Goal: Check status: Check status

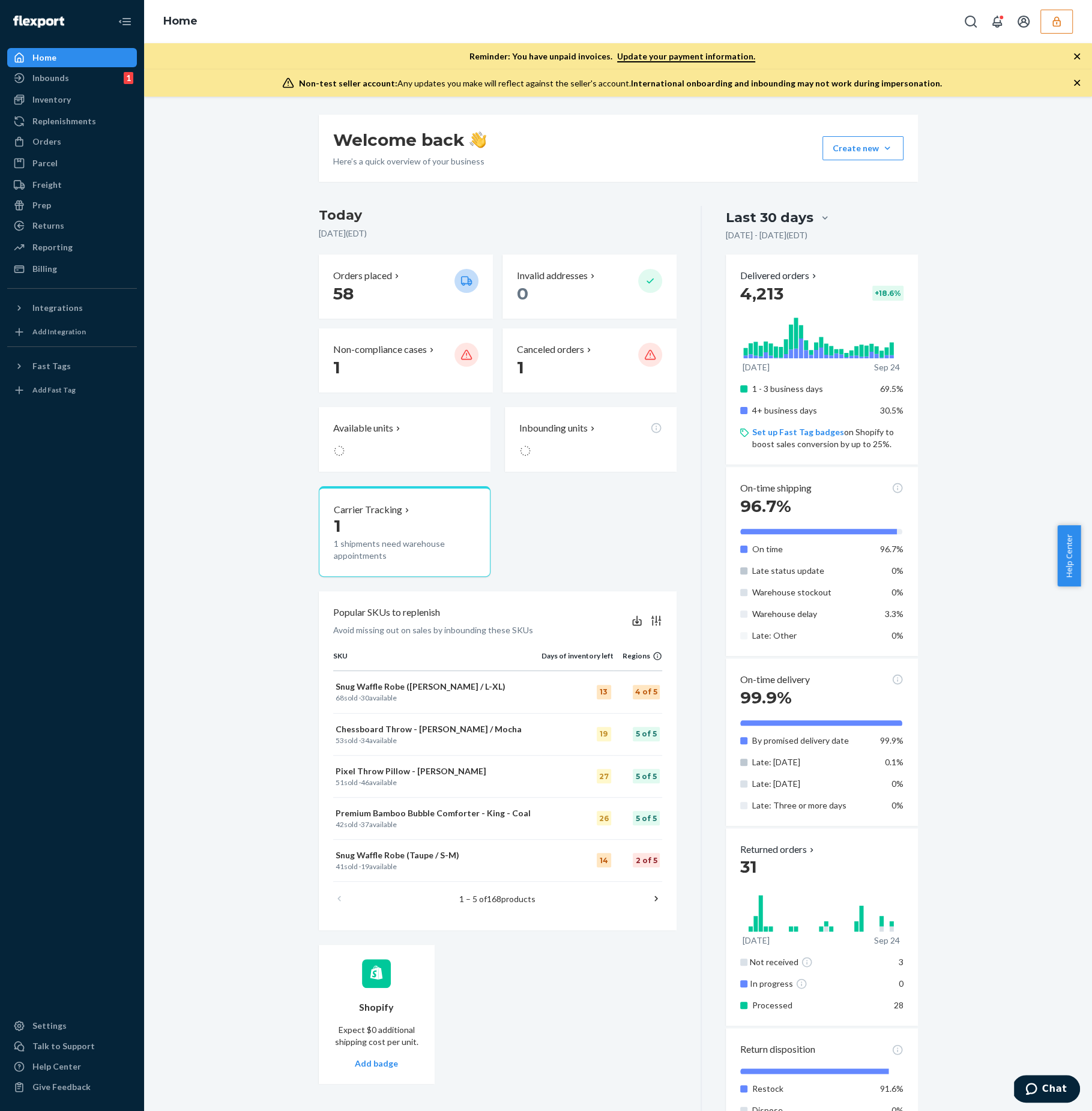
click at [1052, 23] on icon "button" at bounding box center [1056, 22] width 8 height 10
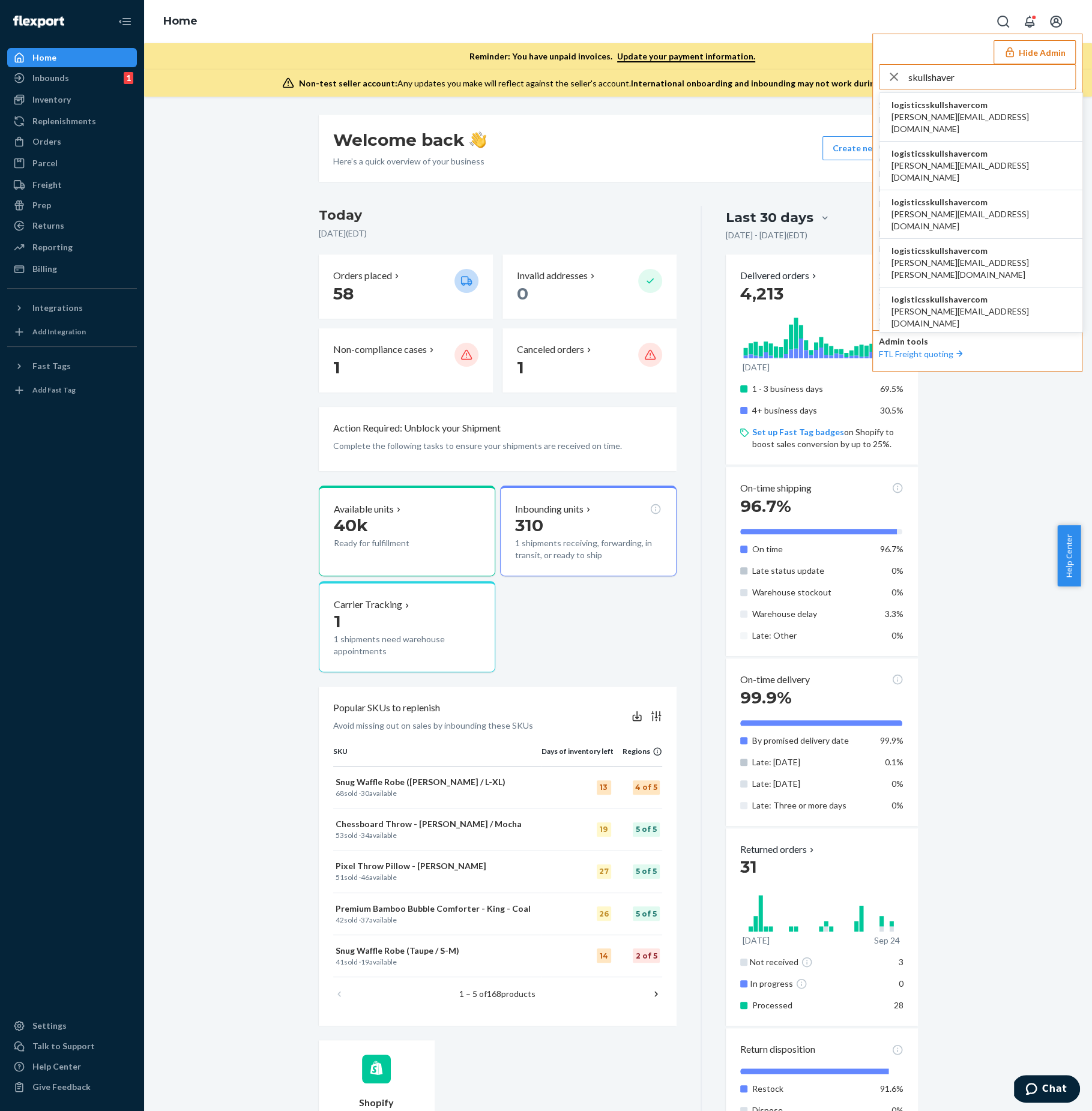
type input "skullshaver"
click at [987, 114] on li "logisticsskullshavercom anahit@etrooperz.com" at bounding box center [981, 117] width 203 height 48
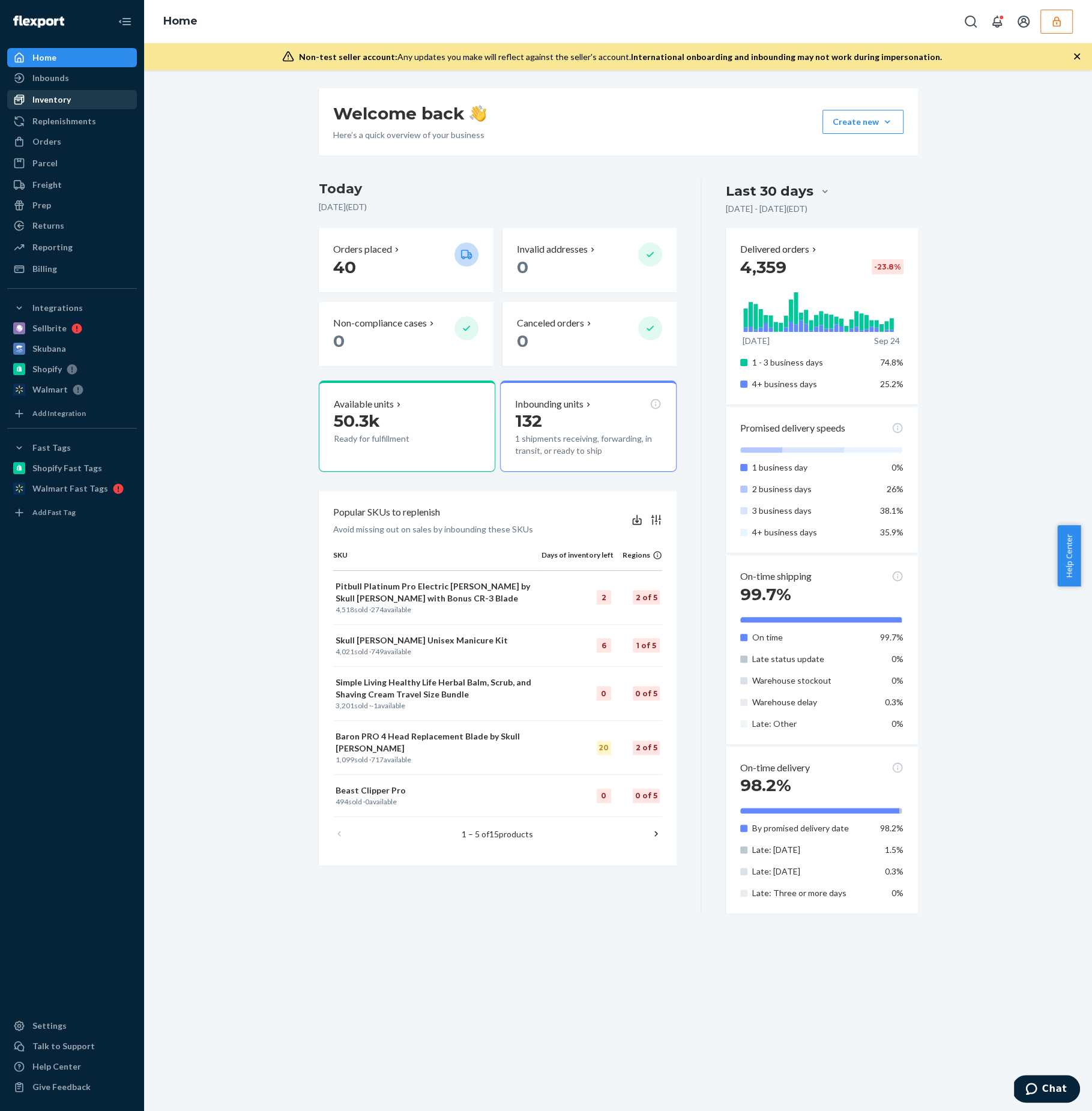
click at [86, 90] on link "Inventory" at bounding box center [72, 99] width 130 height 19
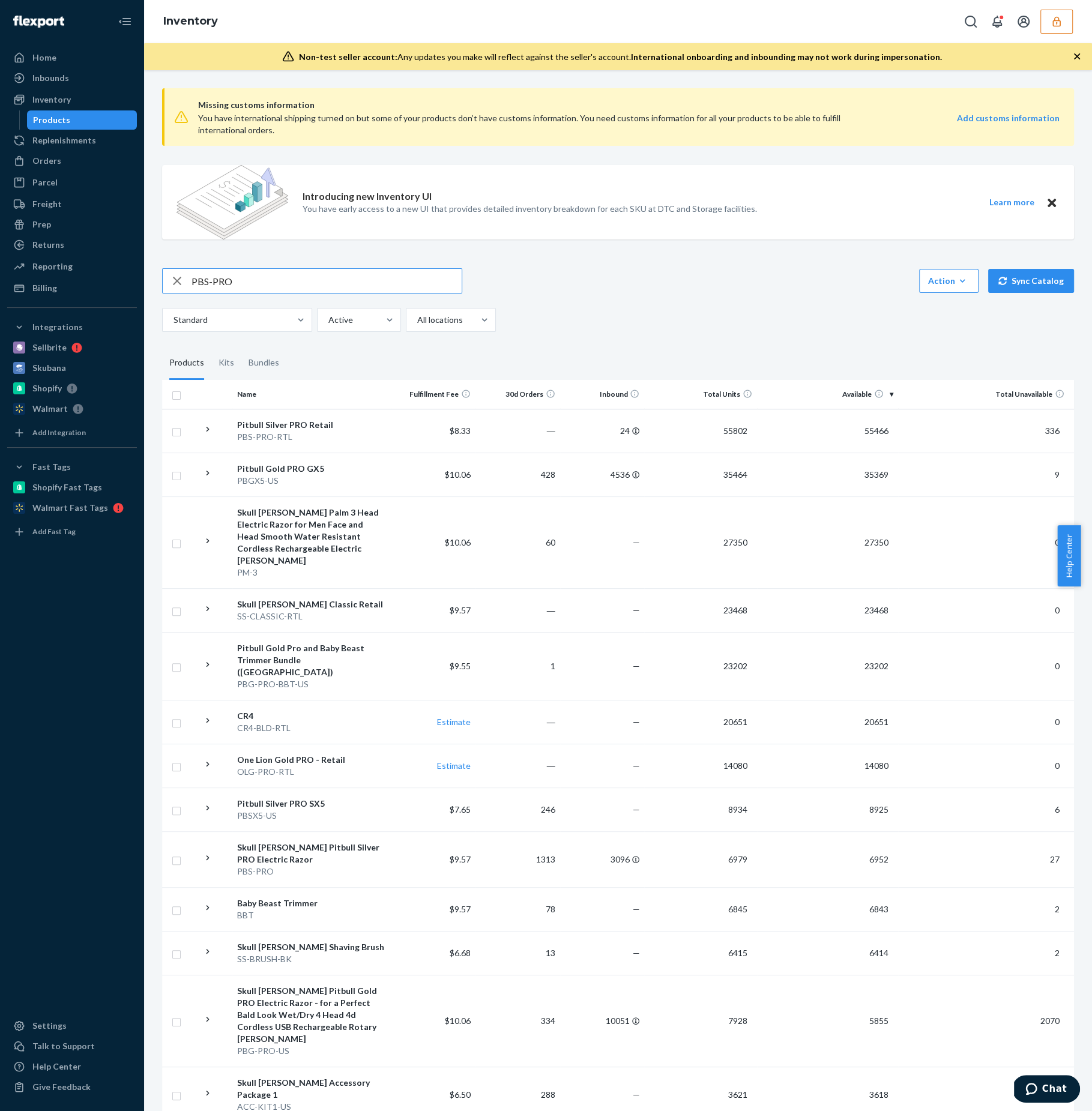
type input "PBS-PRO"
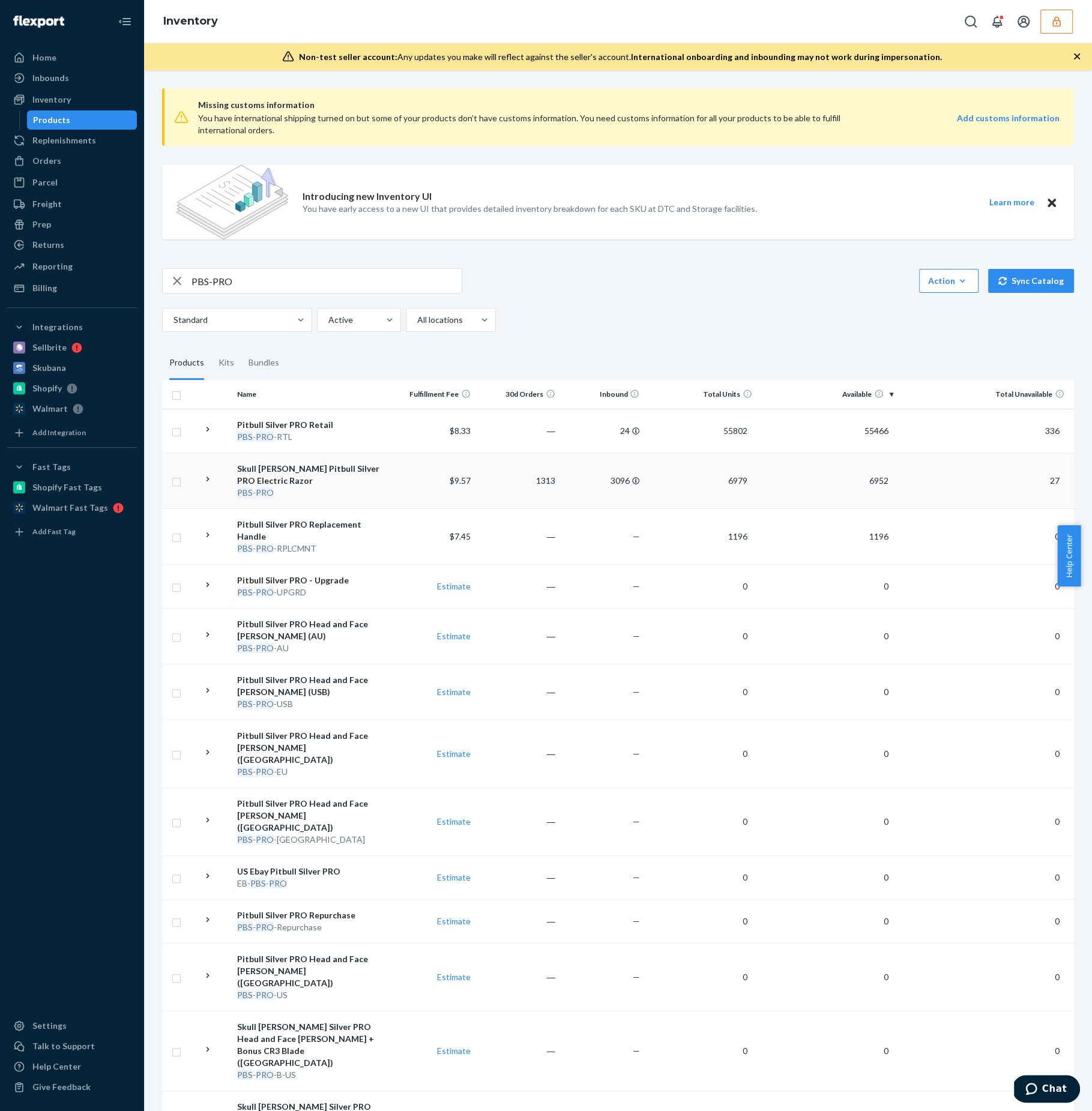
click at [407, 477] on td "$9.57" at bounding box center [433, 480] width 85 height 56
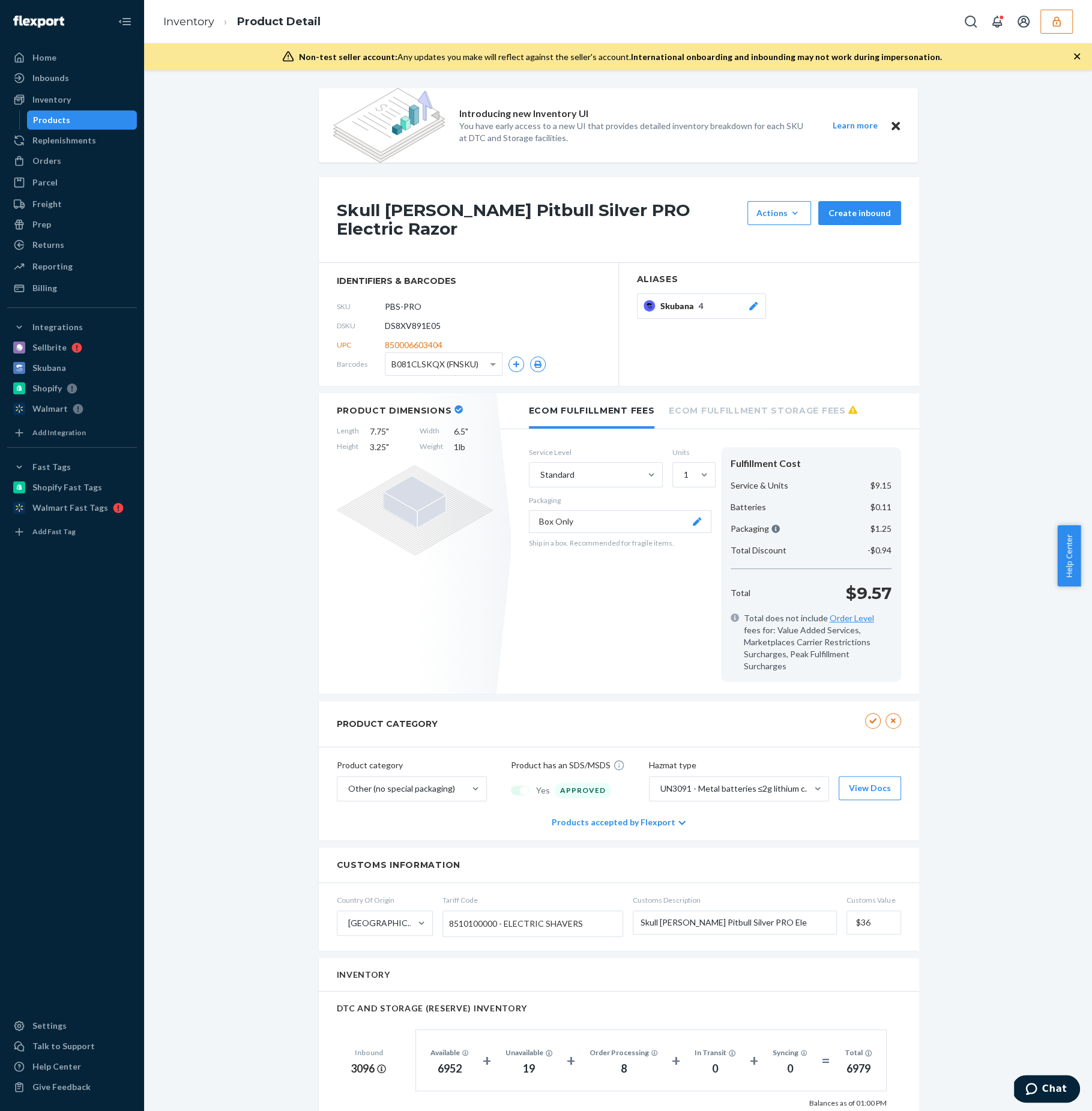
click at [419, 320] on span "DS8XV891E05" at bounding box center [412, 326] width 56 height 12
copy span "DS8XV891E05"
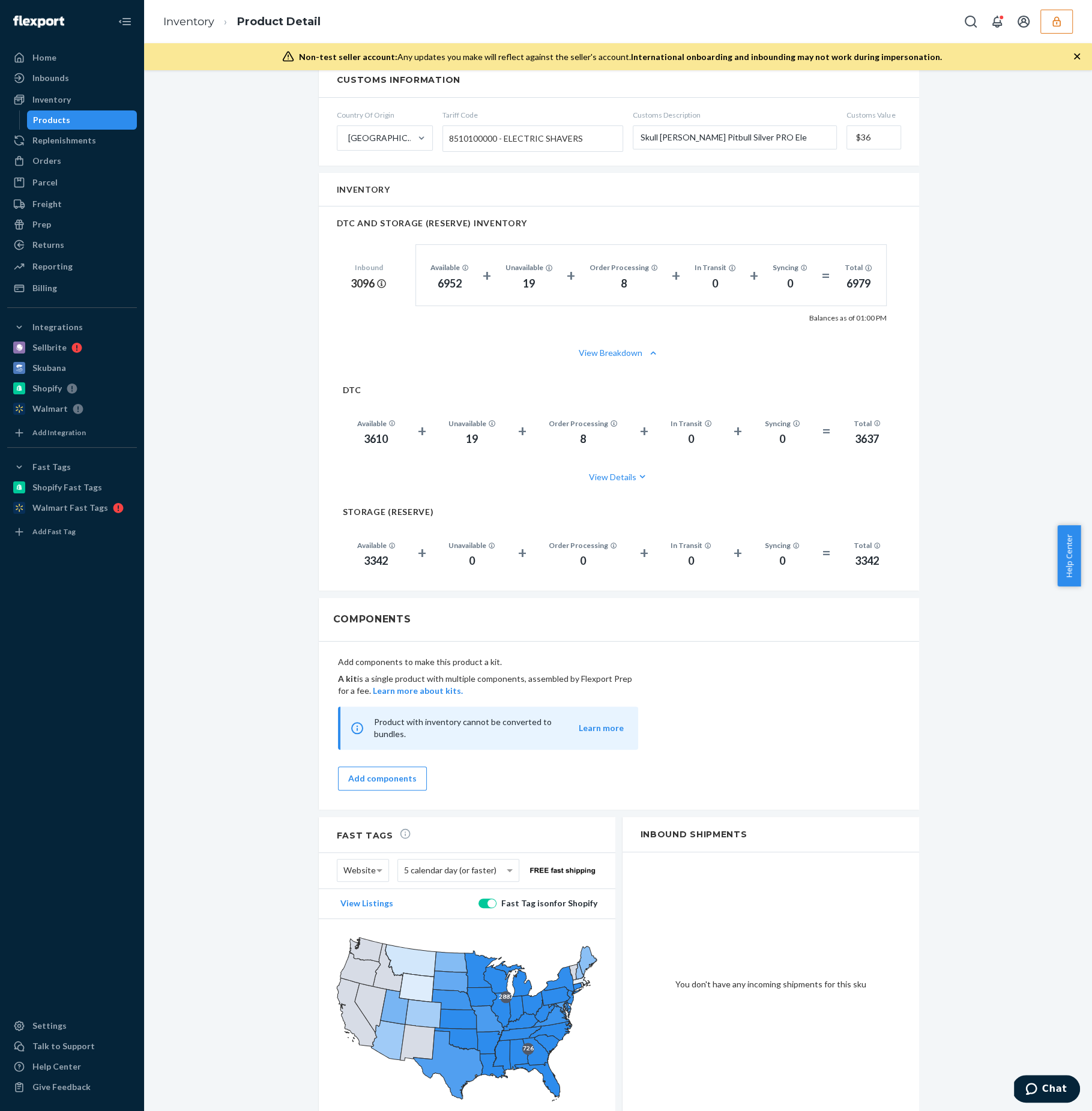
scroll to position [788, 0]
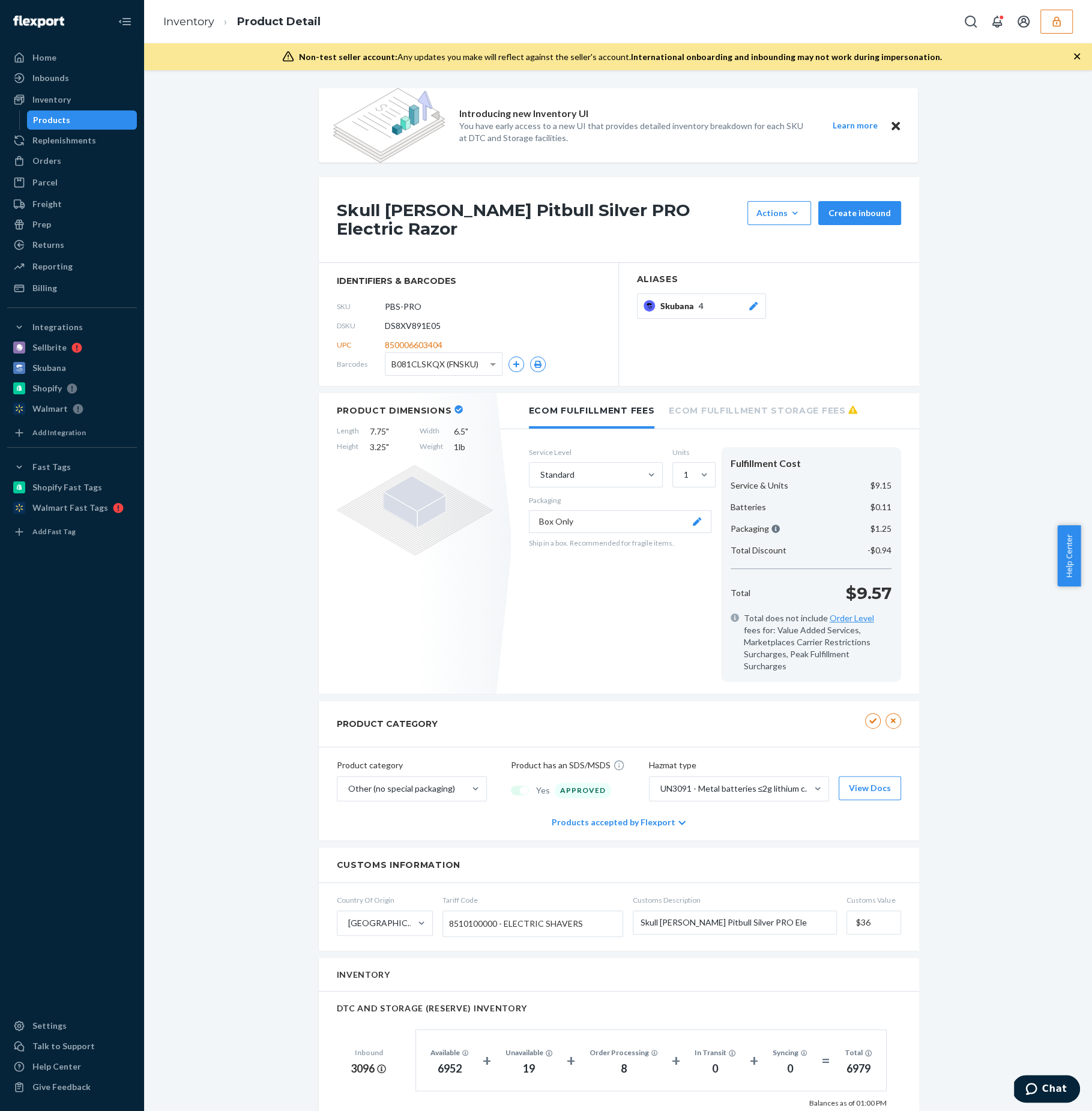
click at [1065, 22] on button "button" at bounding box center [1057, 22] width 33 height 24
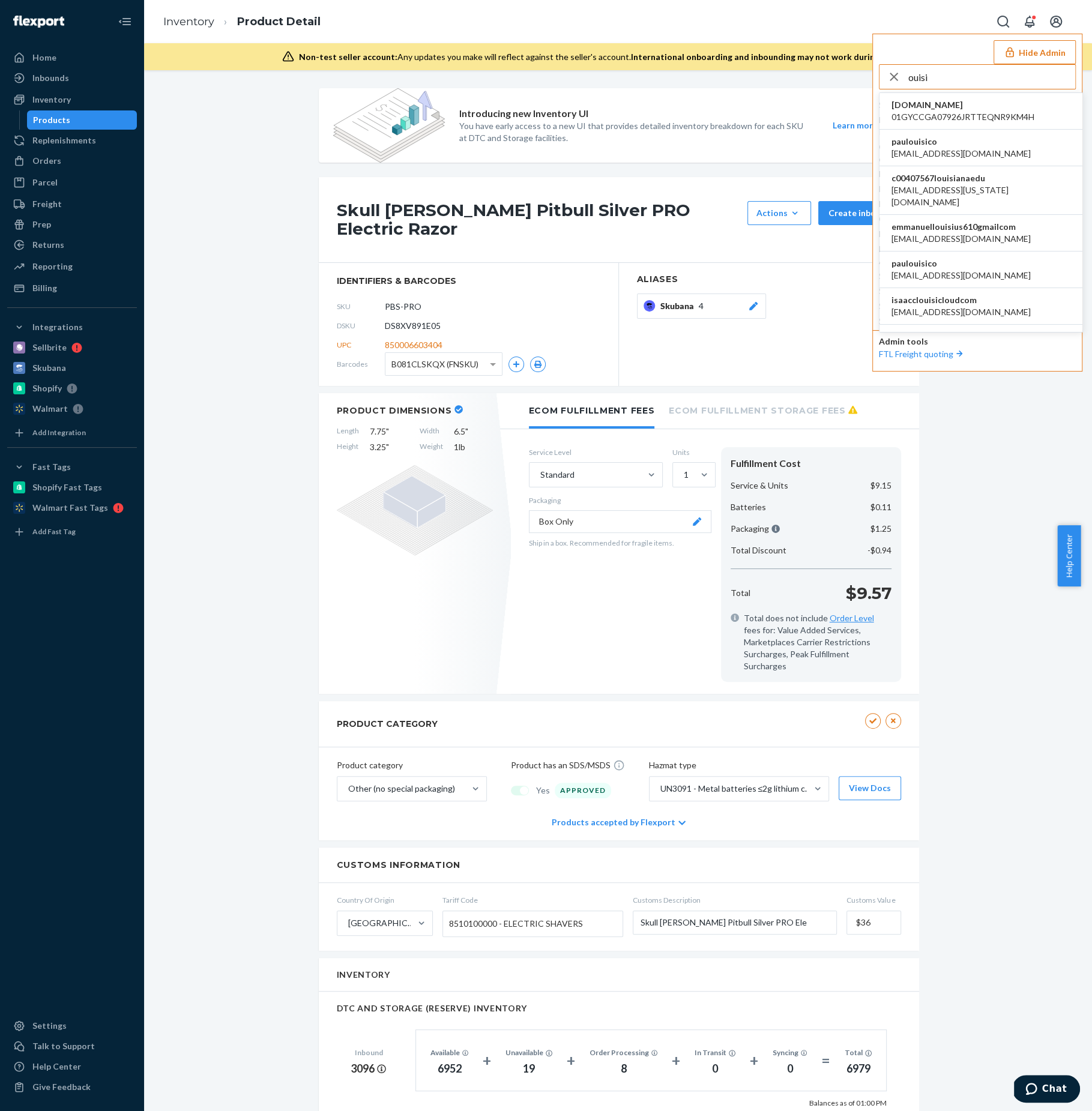
type input "ouisi"
click at [1010, 146] on li "paulouisico al@ouisi.co" at bounding box center [981, 148] width 203 height 36
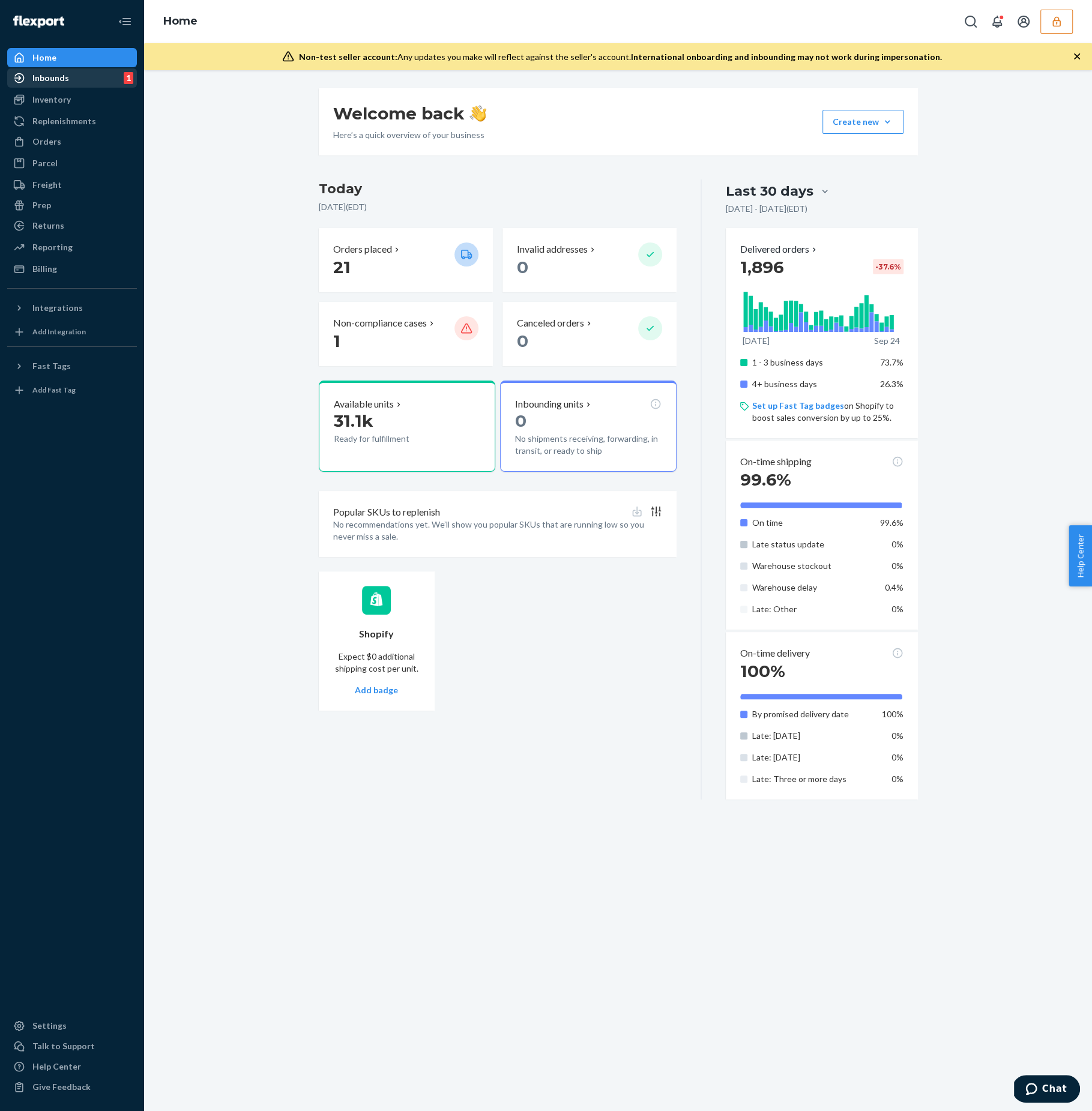
click at [87, 73] on div "Inbounds 1" at bounding box center [72, 78] width 127 height 16
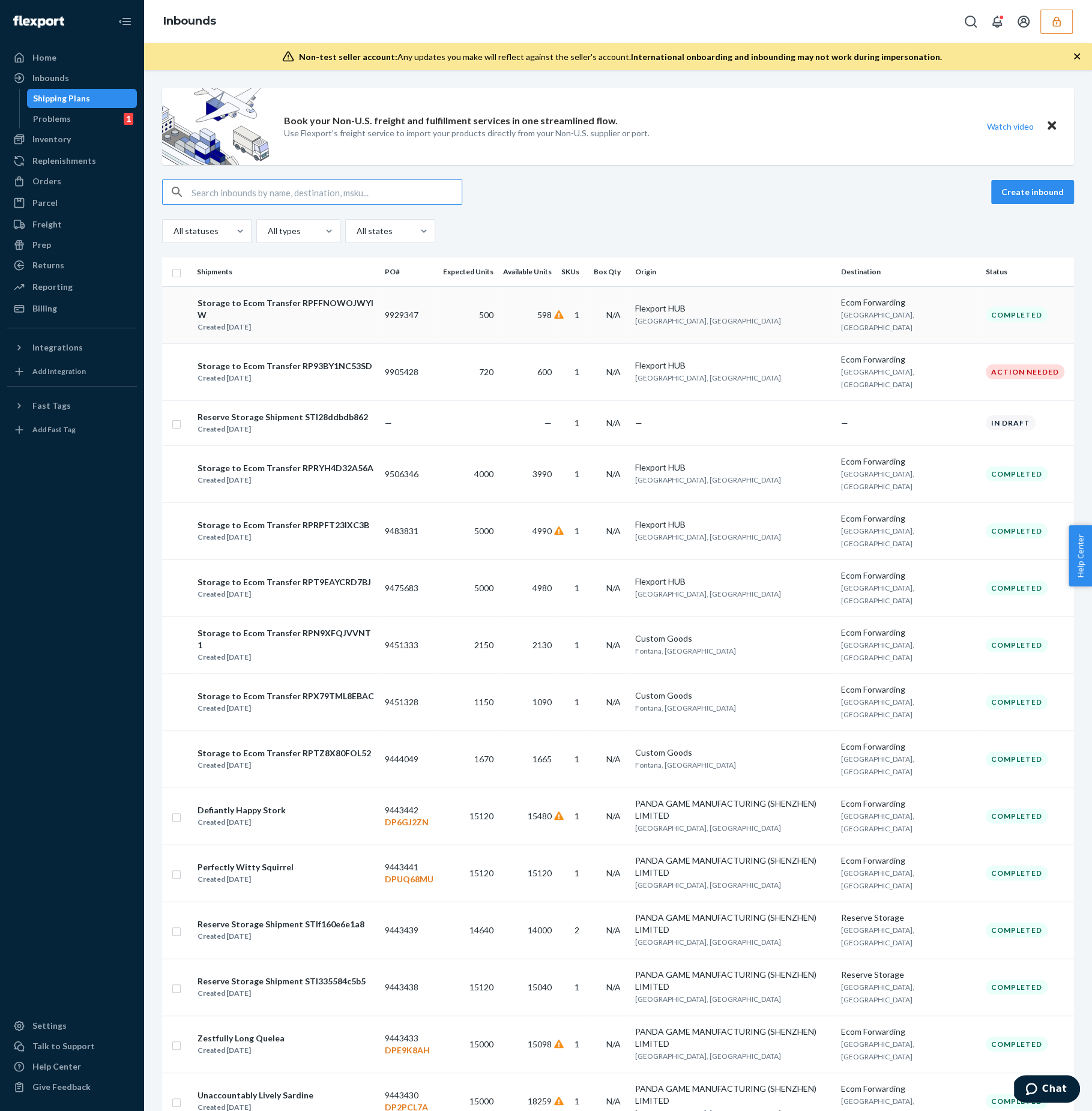
click at [822, 312] on td "Flexport HUB San Bernardino, CA" at bounding box center [733, 314] width 206 height 57
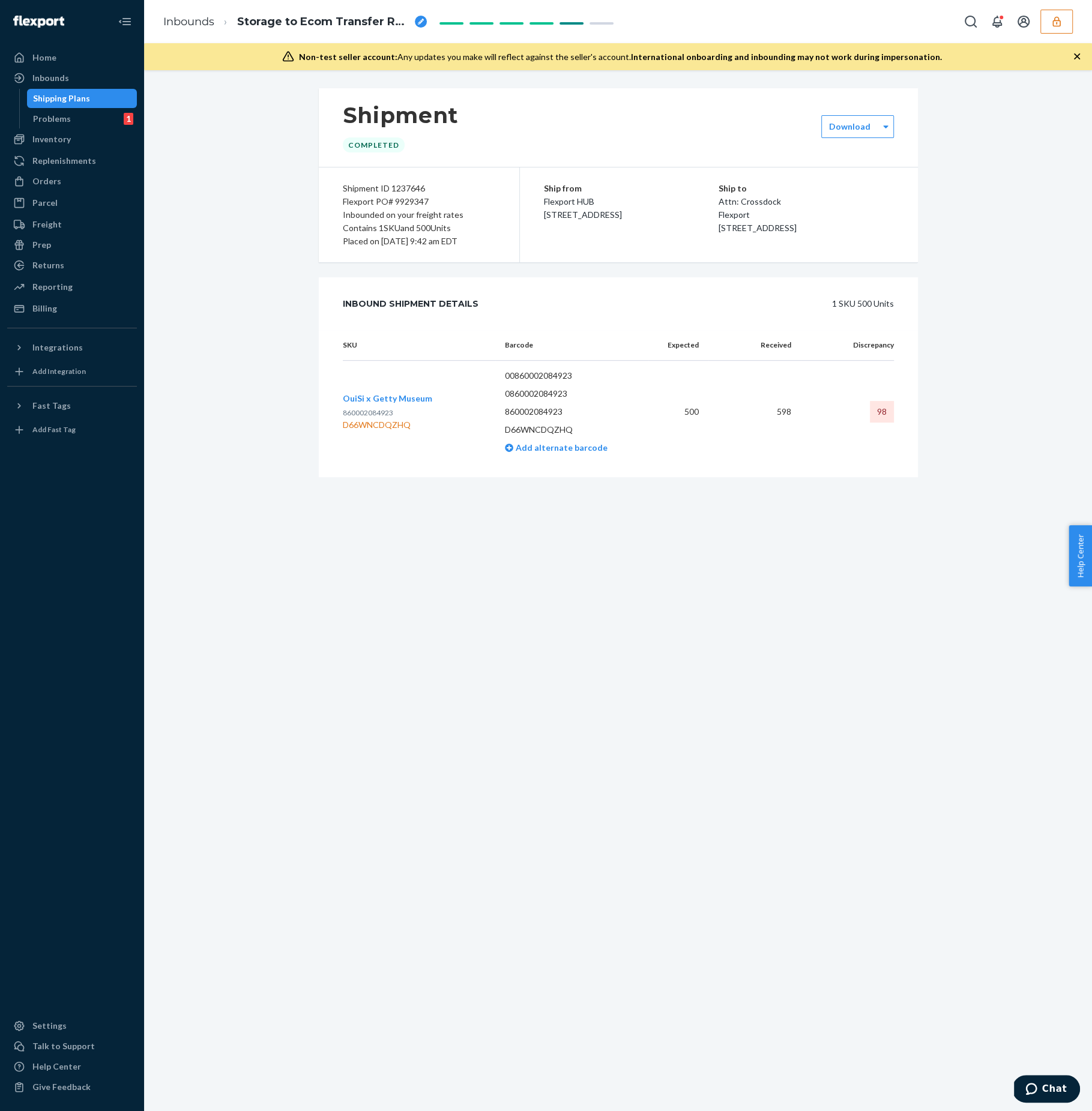
click at [930, 249] on div "Shipment Completed Download Shipment ID 1237646 Flexport PO# 9929347 Inbounded …" at bounding box center [618, 302] width 930 height 428
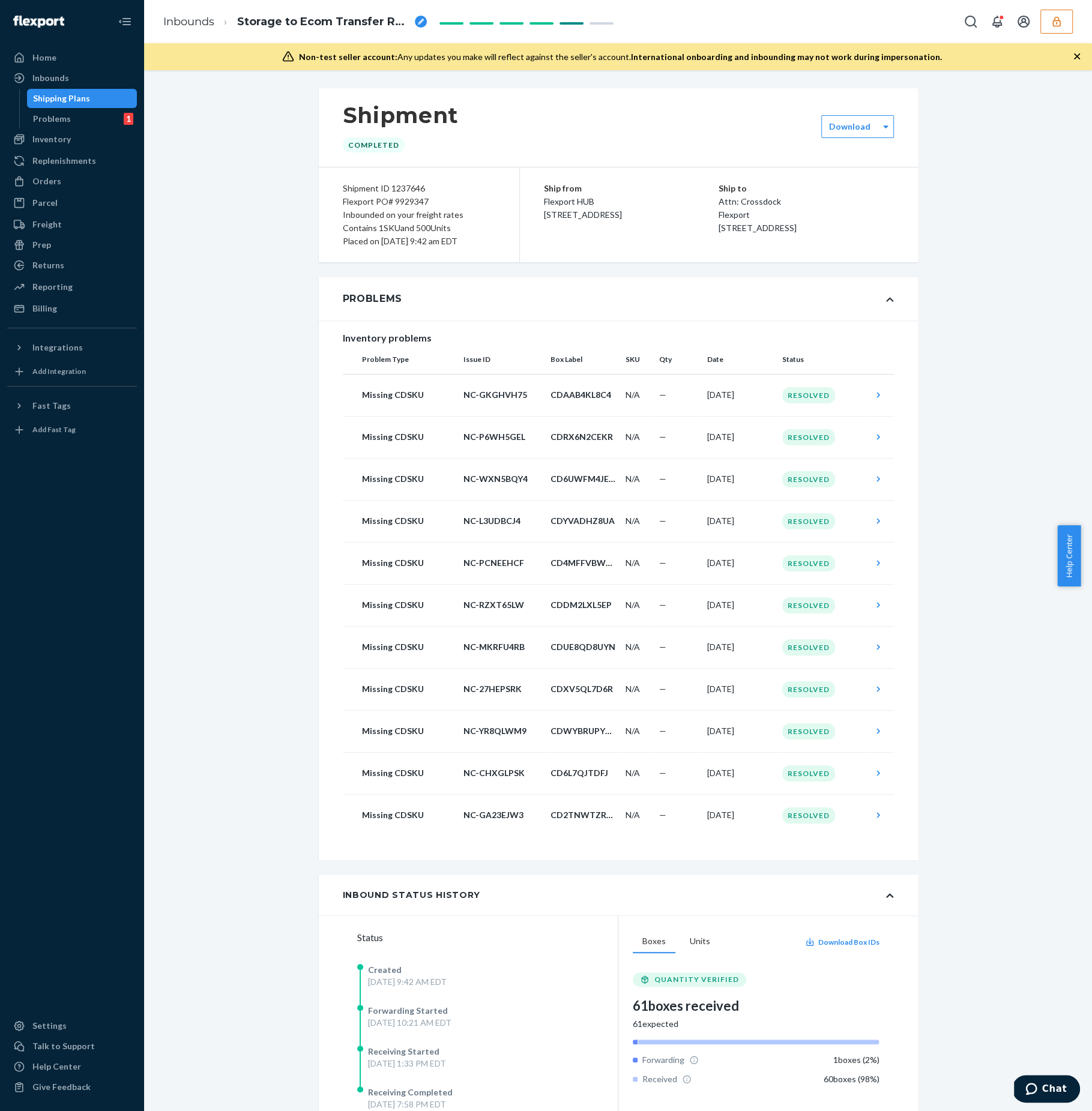
click at [85, 102] on div "Shipping Plans" at bounding box center [61, 98] width 57 height 12
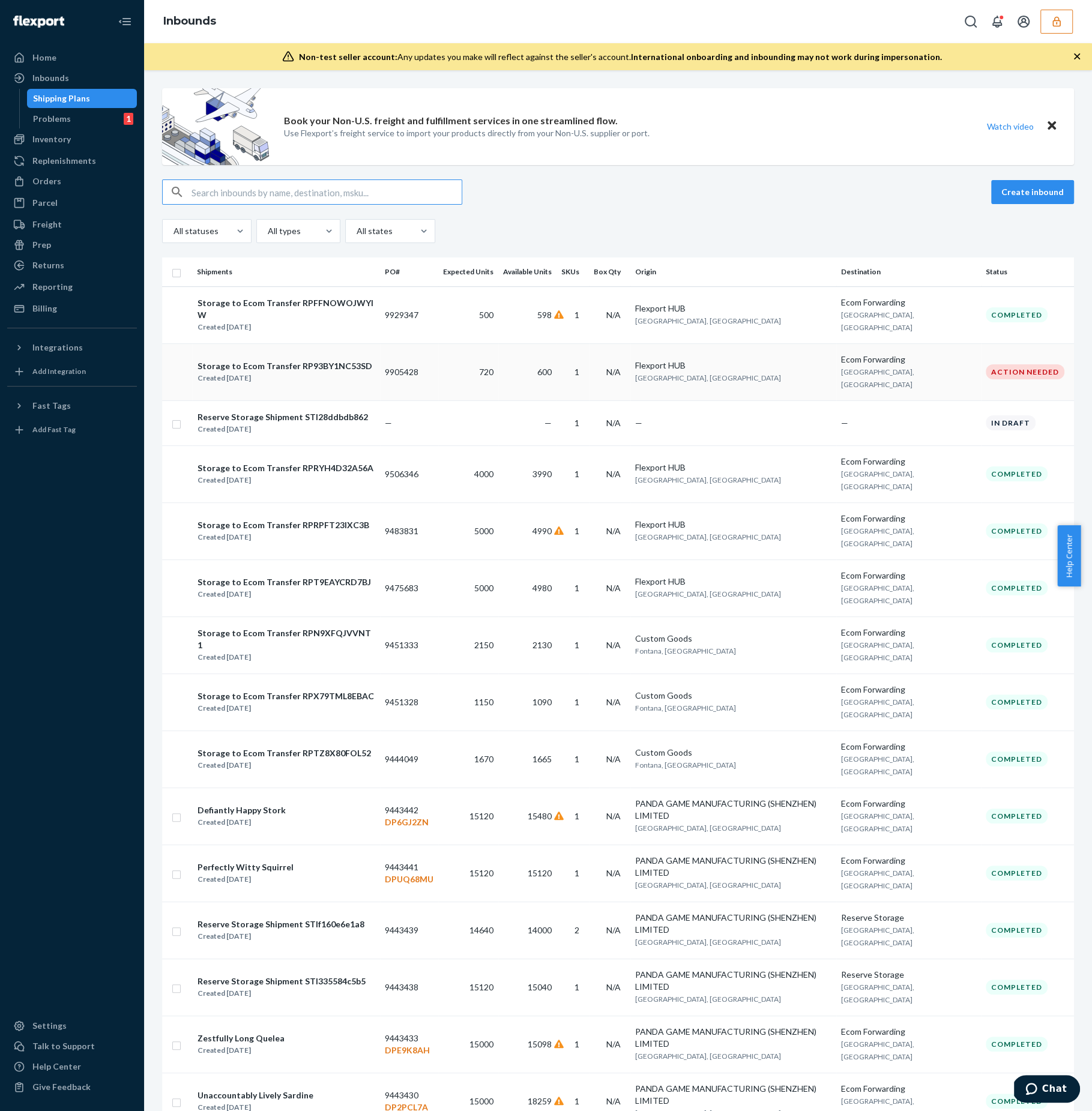
click at [549, 358] on td "600" at bounding box center [527, 371] width 58 height 57
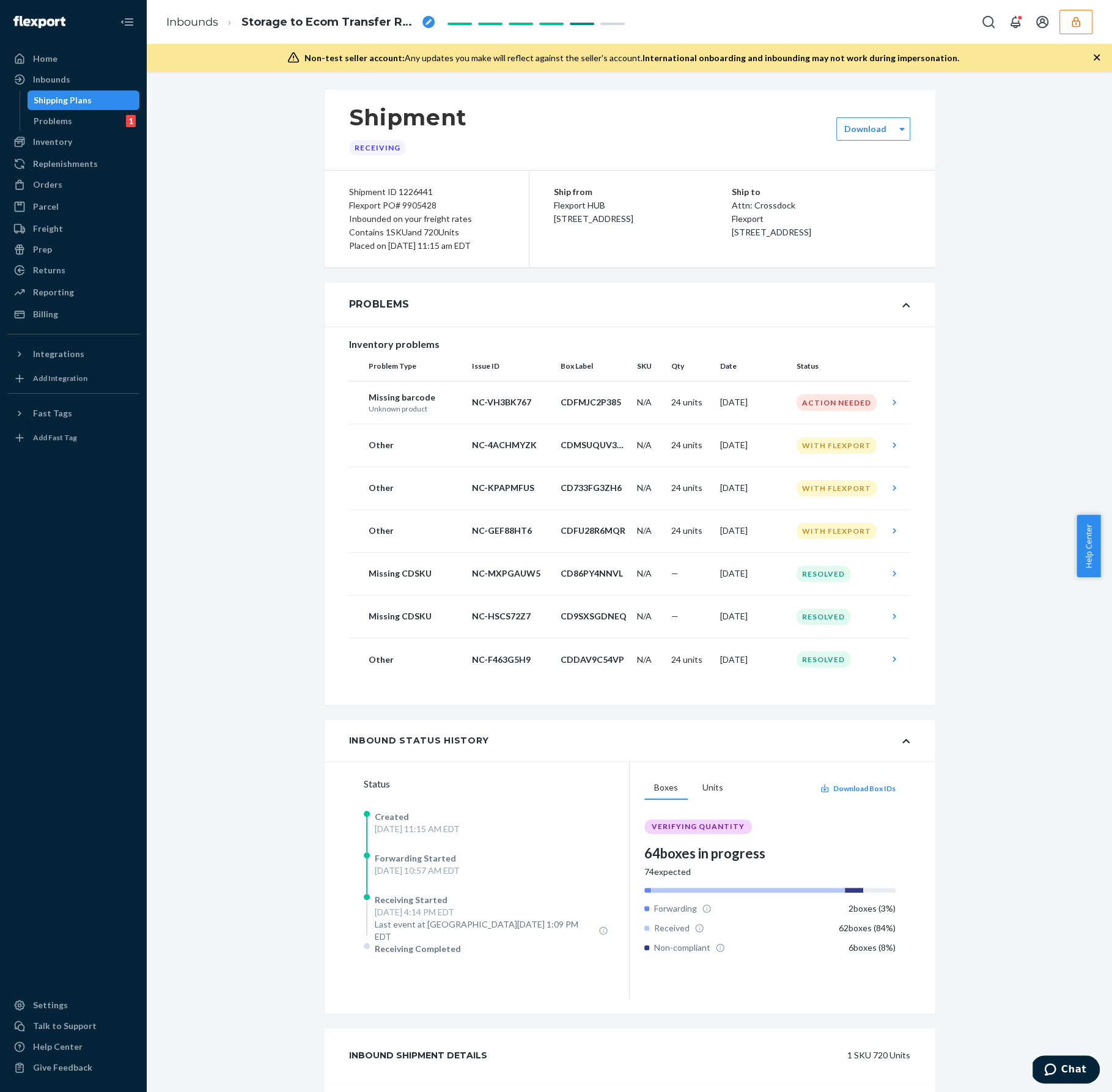
click at [77, 93] on div "Shipping Plans" at bounding box center [84, 99] width 110 height 17
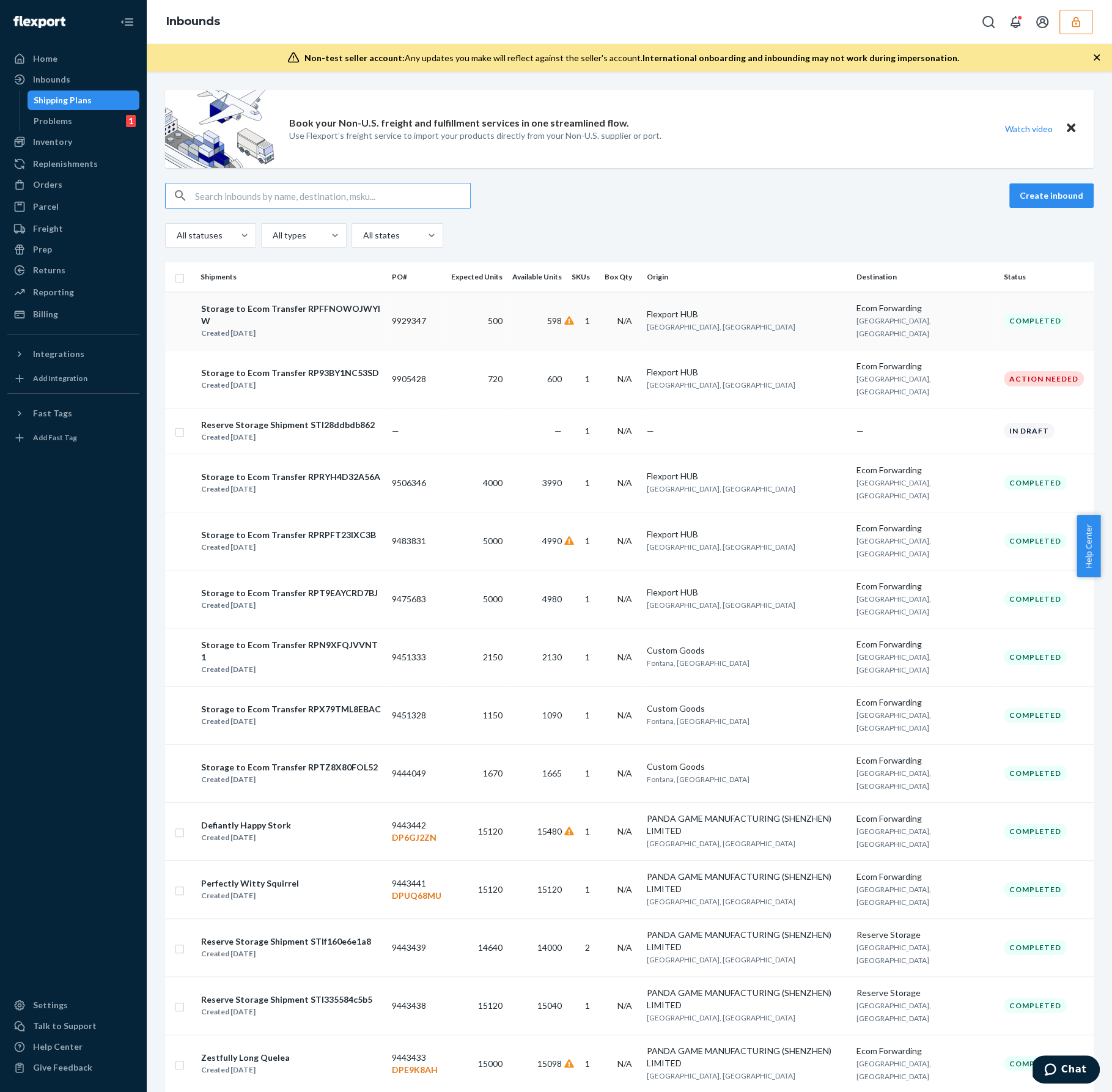
click at [564, 321] on td "598" at bounding box center [537, 320] width 59 height 58
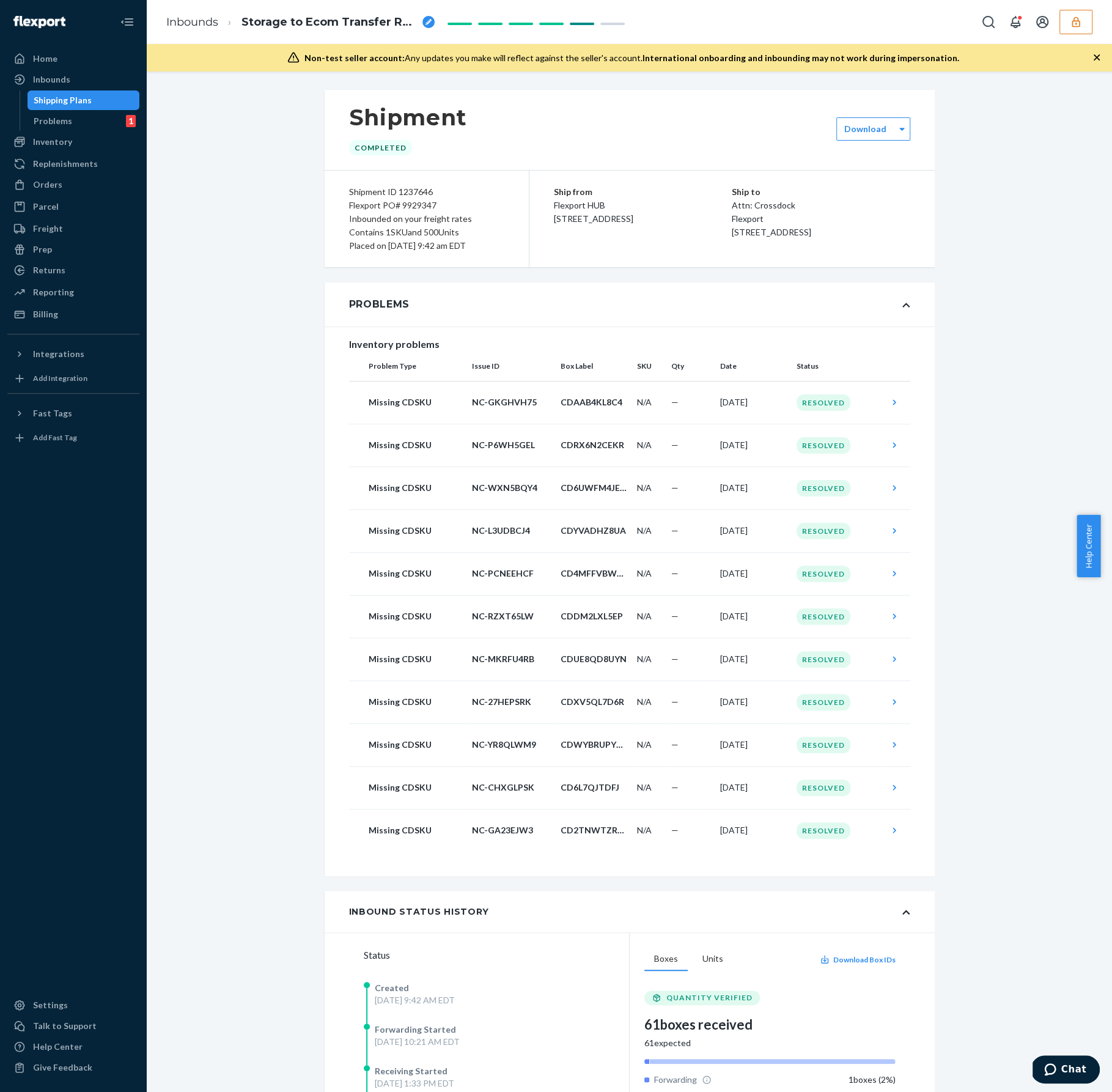
click at [402, 206] on div "Flexport PO# 9929347" at bounding box center [427, 205] width 155 height 13
copy div "9929347"
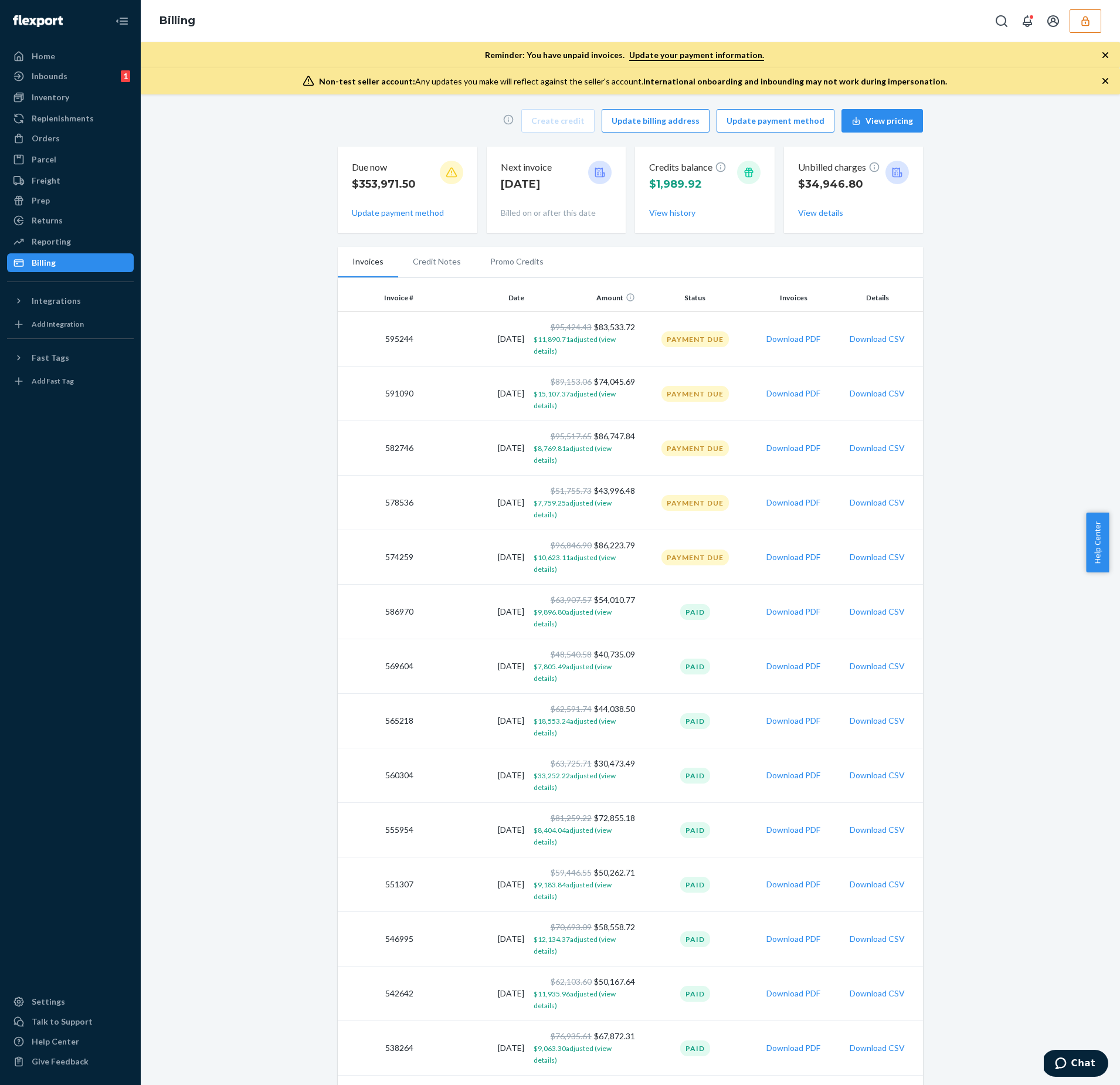
scroll to position [6, 0]
